Goal: Transaction & Acquisition: Purchase product/service

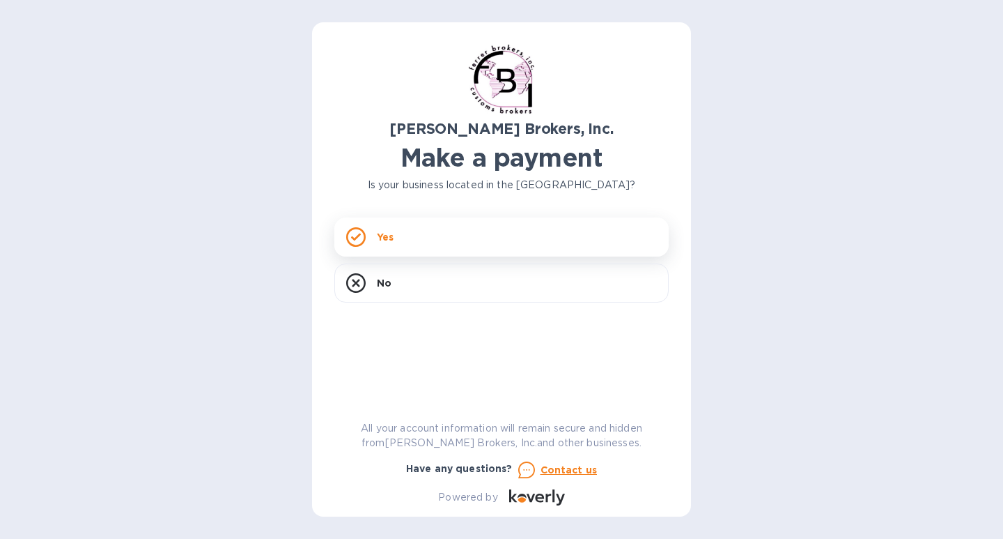
click at [338, 236] on div "Yes" at bounding box center [501, 236] width 334 height 39
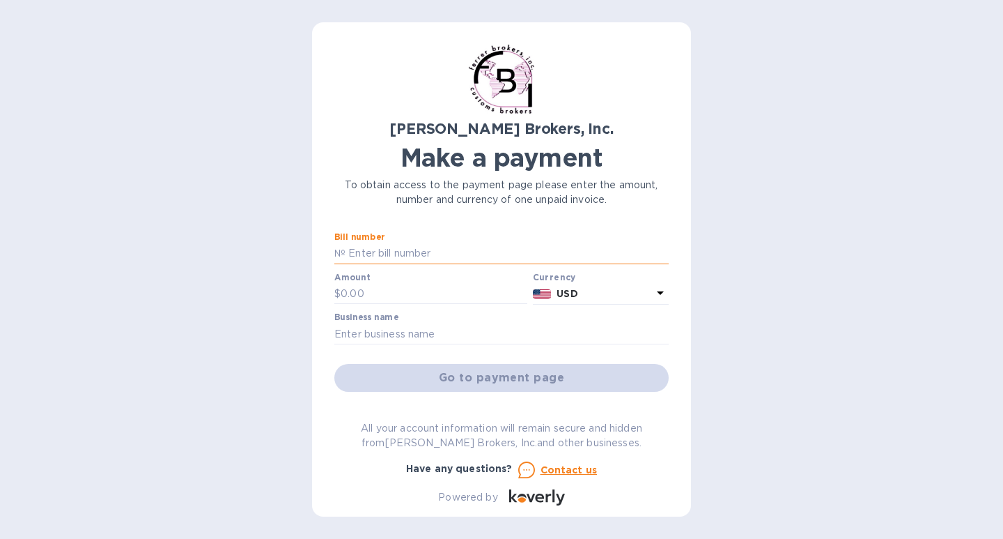
paste input "297101"
type input "297101"
drag, startPoint x: 384, startPoint y: 299, endPoint x: 311, endPoint y: 295, distance: 72.5
click at [311, 295] on div "[PERSON_NAME] Brokers, Inc. Make a payment To obtain access to the payment page…" at bounding box center [501, 269] width 1003 height 539
type input "298.50"
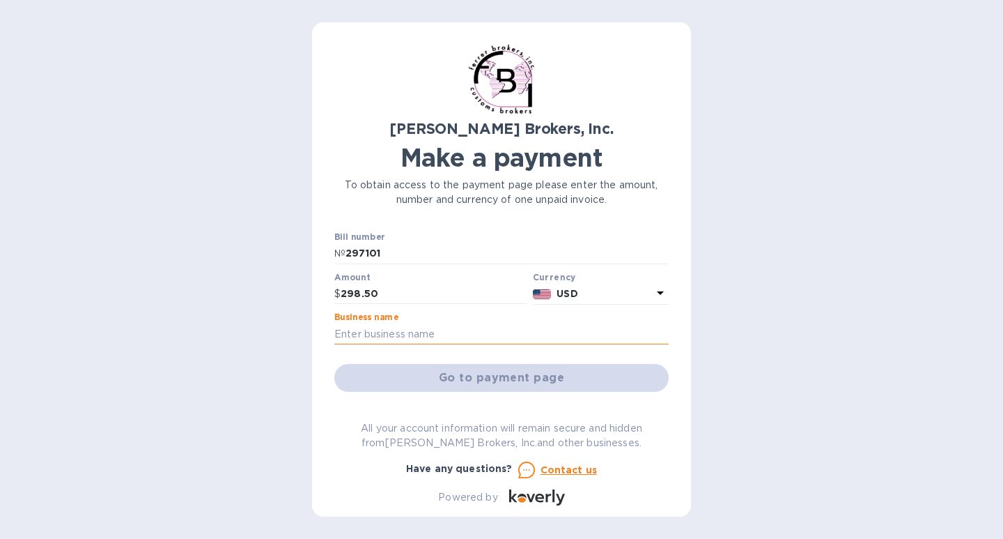
click at [350, 341] on input "text" at bounding box center [501, 333] width 334 height 21
type input "Froece LLC"
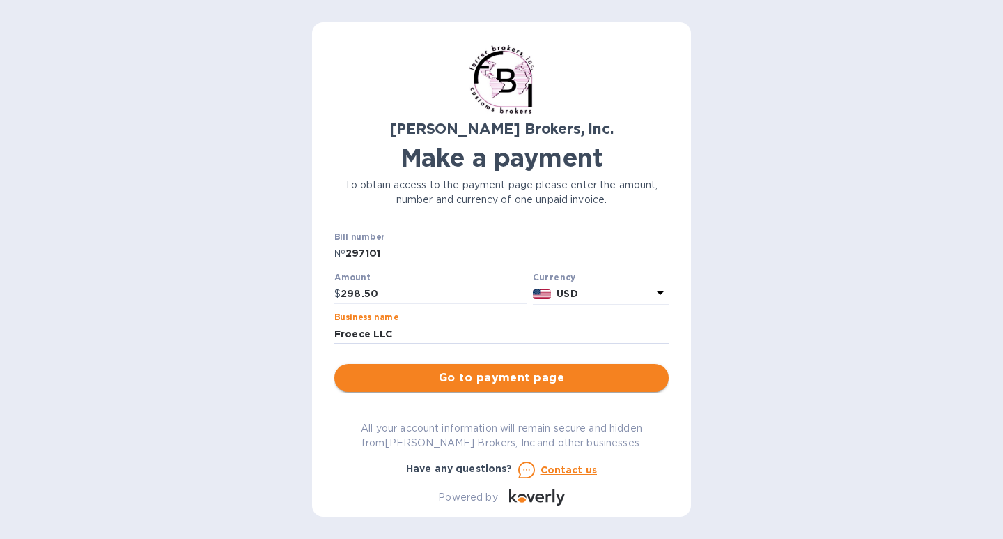
click at [507, 375] on span "Go to payment page" at bounding box center [502, 377] width 312 height 17
